Goal: Task Accomplishment & Management: Manage account settings

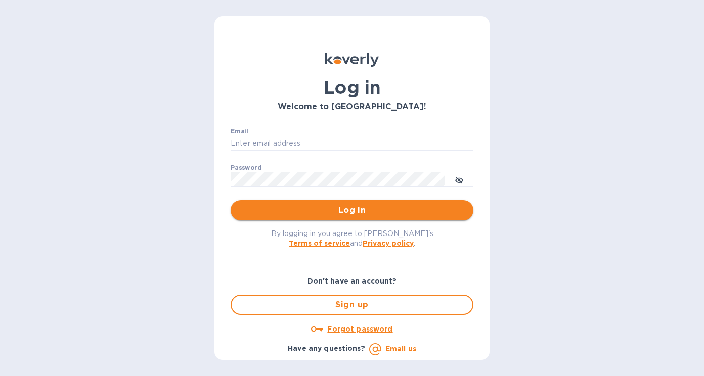
type input "zalman@shefasupply.com"
click at [330, 207] on span "Log in" at bounding box center [352, 210] width 226 height 12
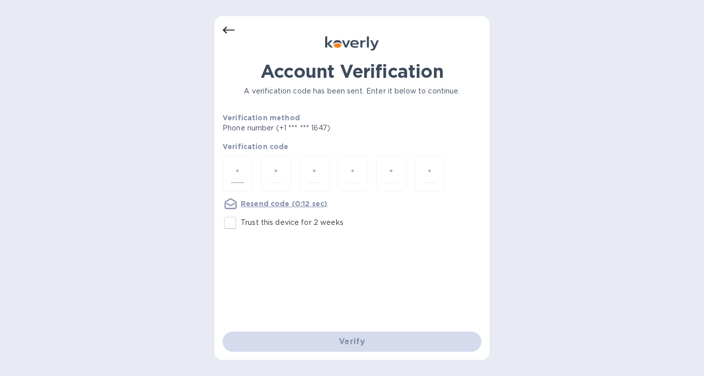
click at [235, 171] on input "number" at bounding box center [237, 173] width 13 height 19
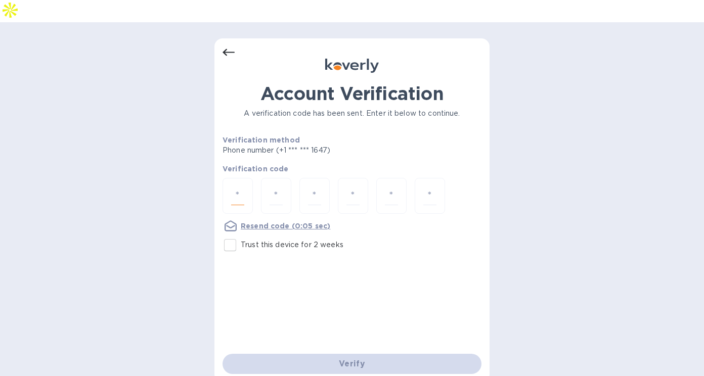
type input "4"
type input "7"
type input "8"
type input "0"
type input "6"
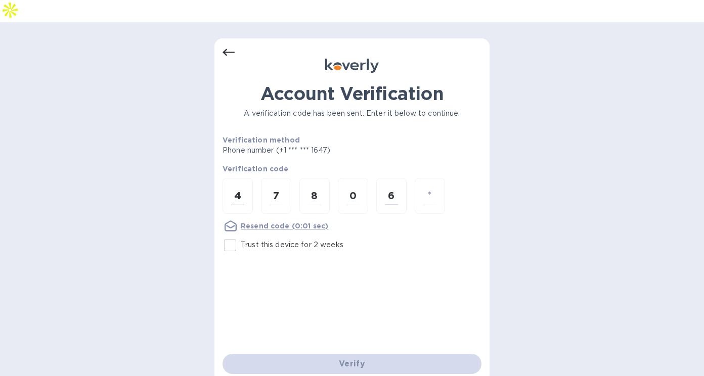
type input "8"
